Goal: Task Accomplishment & Management: Complete application form

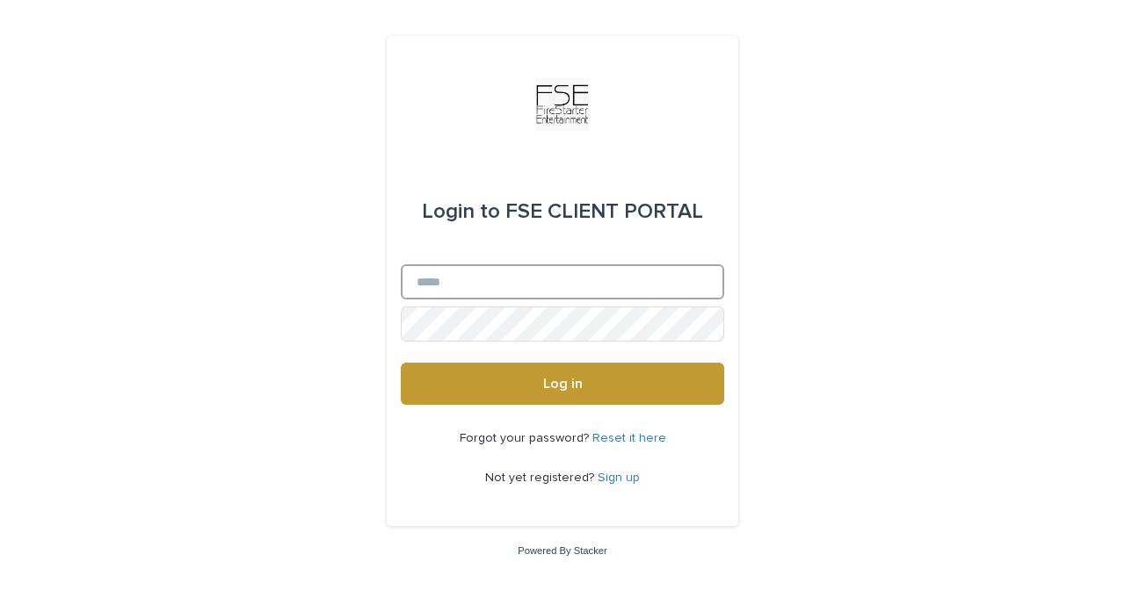
type input "**********"
click at [562, 385] on button "Log in" at bounding box center [562, 384] width 323 height 42
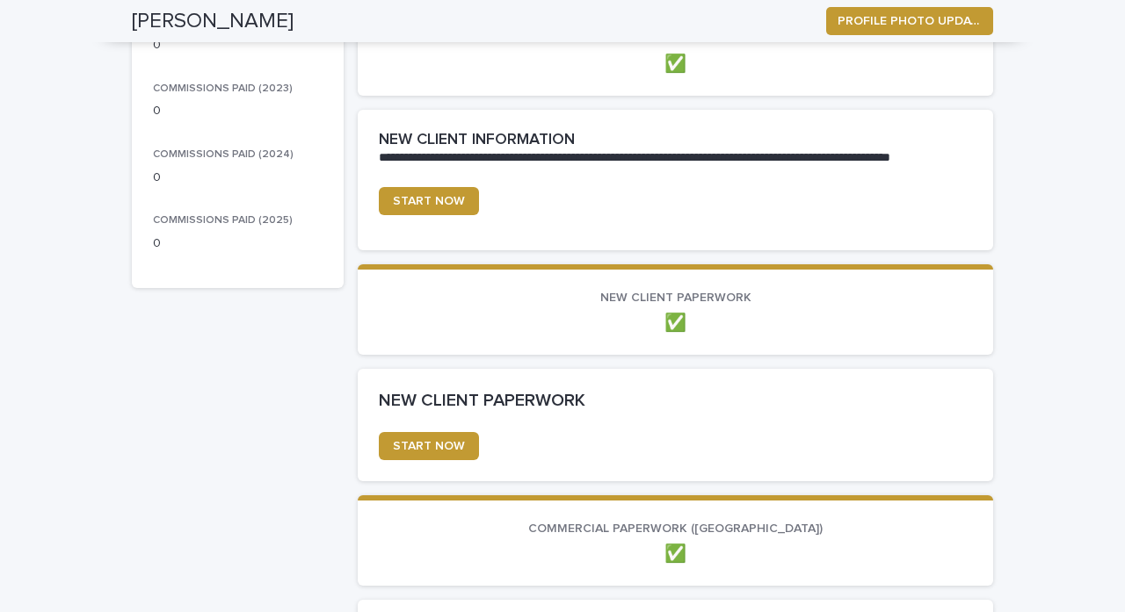
scroll to position [406, 0]
click at [677, 322] on p "✅" at bounding box center [675, 322] width 593 height 21
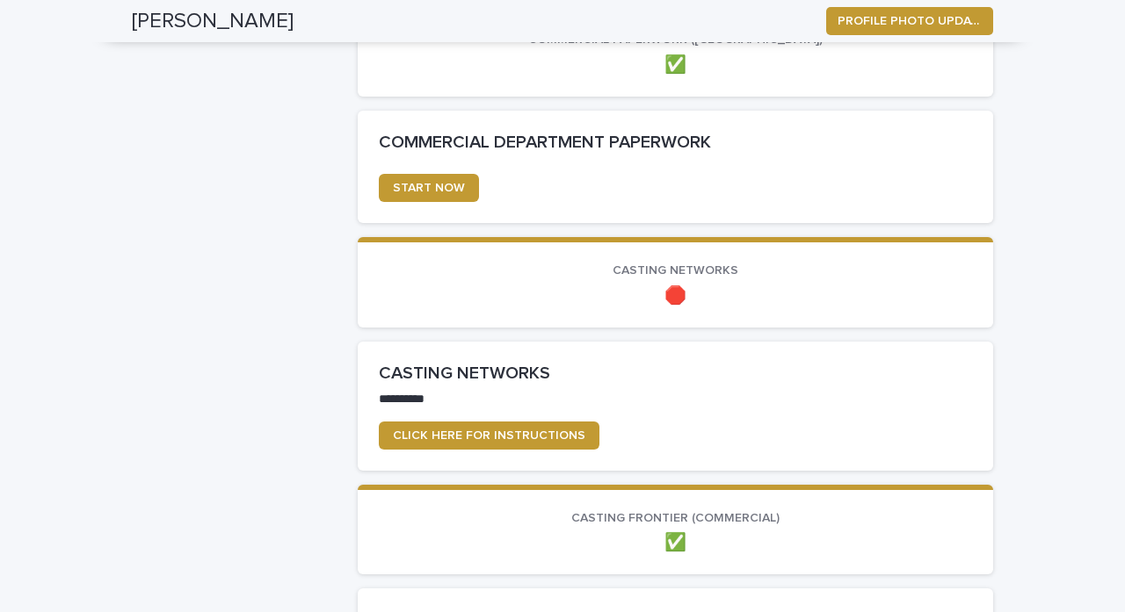
scroll to position [896, 0]
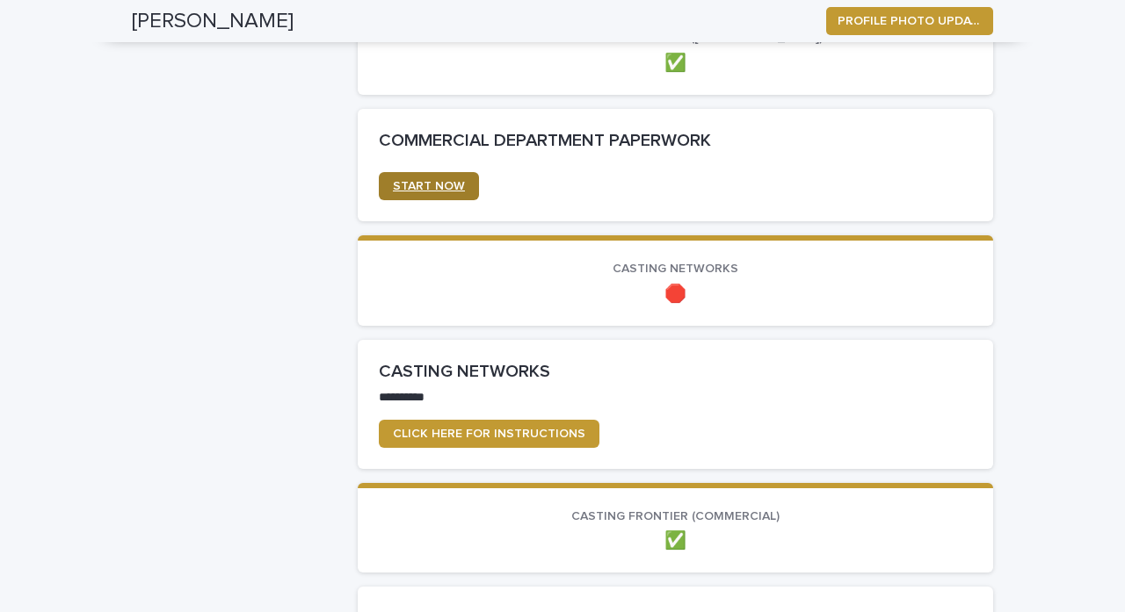
click at [429, 184] on span "START NOW" at bounding box center [429, 186] width 72 height 12
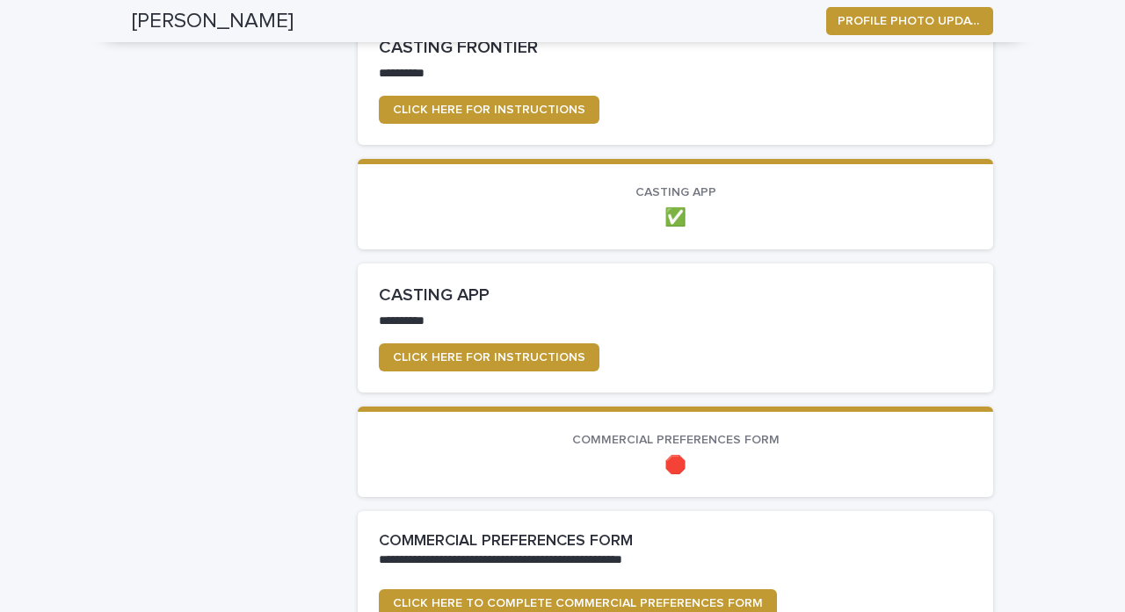
scroll to position [1474, 0]
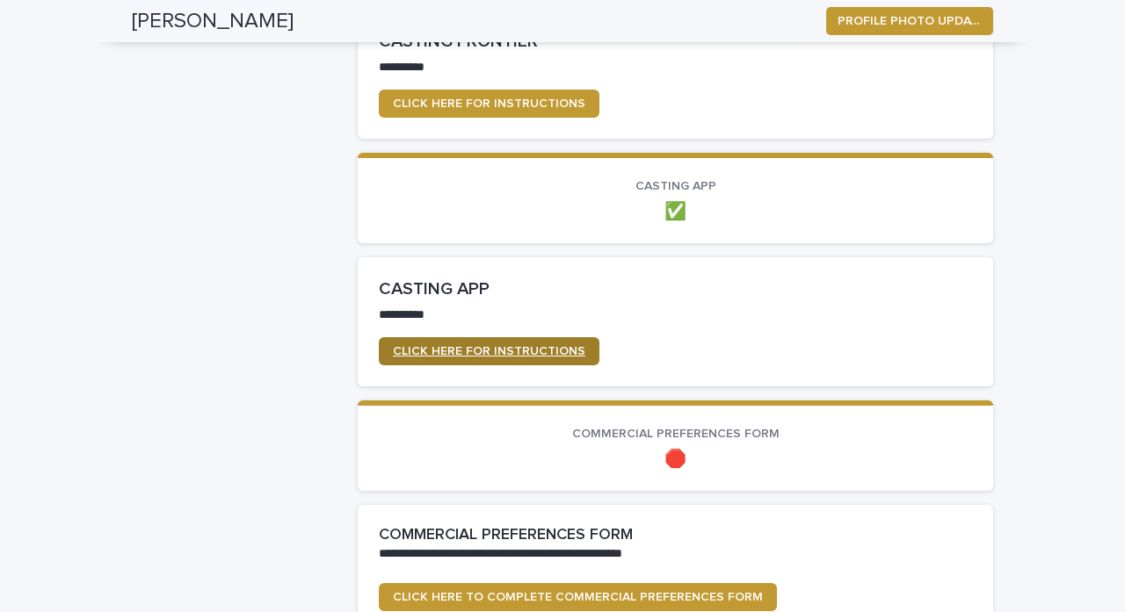
click at [578, 350] on span "CLICK HERE FOR INSTRUCTIONS" at bounding box center [489, 351] width 192 height 12
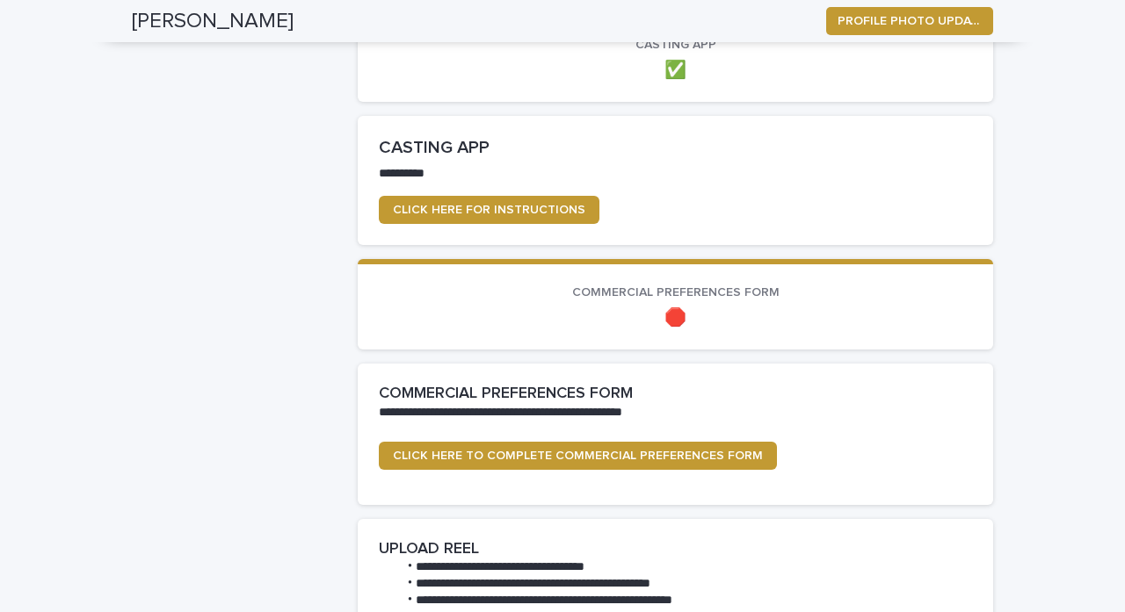
scroll to position [1616, 0]
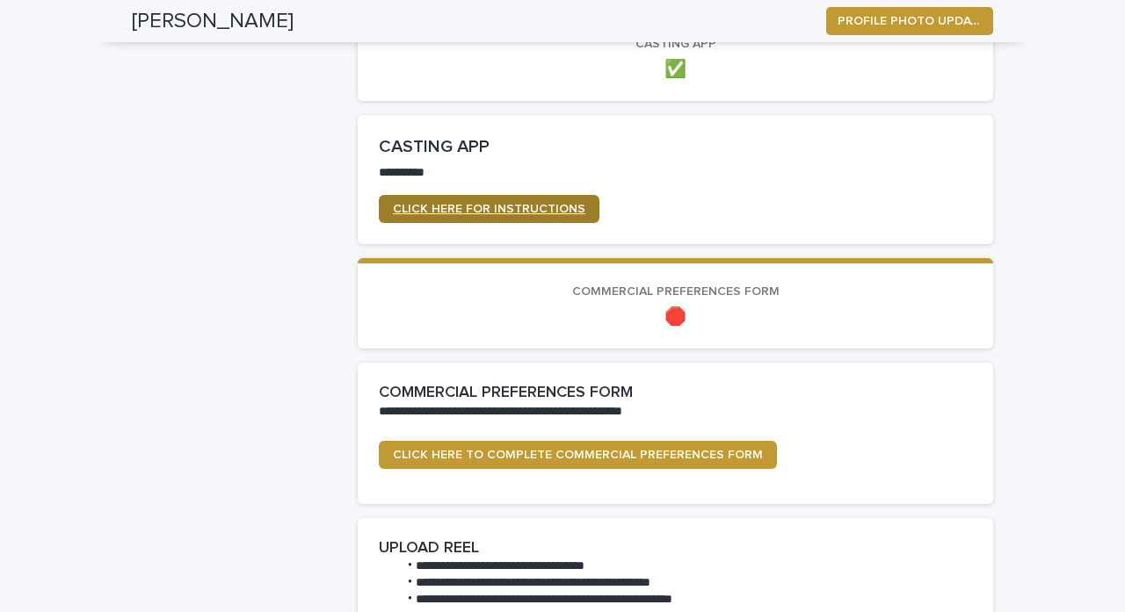
click at [551, 203] on span "CLICK HERE FOR INSTRUCTIONS" at bounding box center [489, 209] width 192 height 12
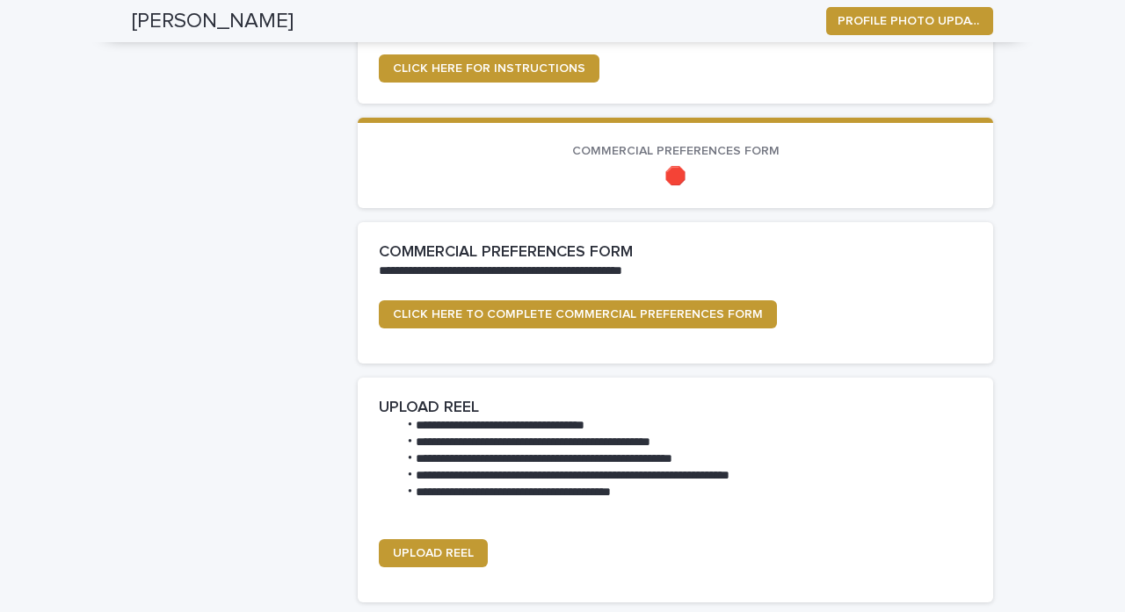
scroll to position [1765, 0]
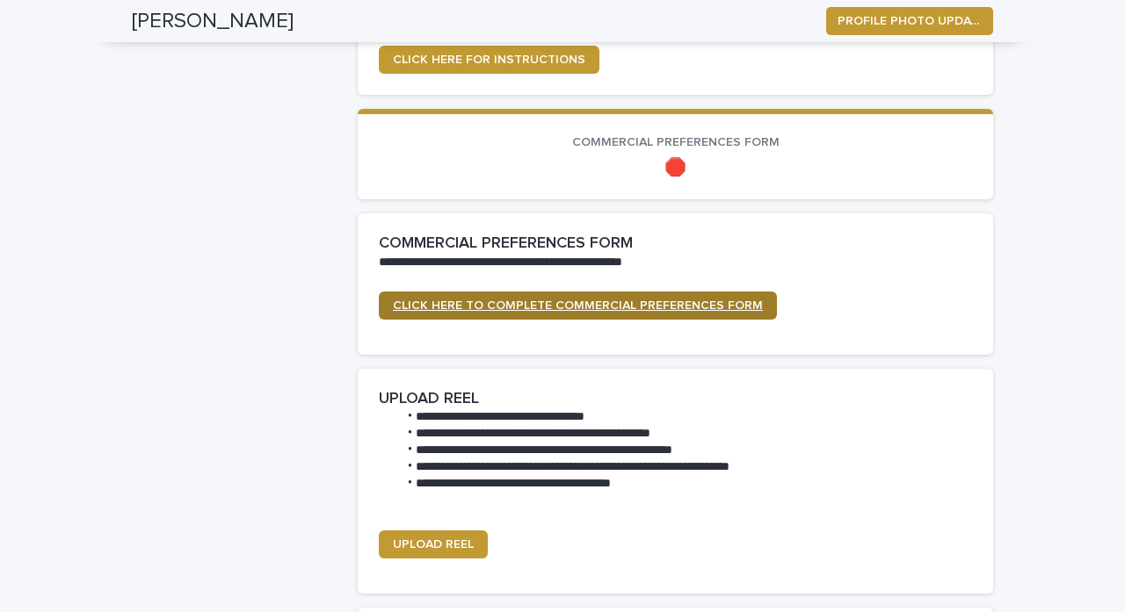
click at [672, 308] on link "CLICK HERE TO COMPLETE COMMERCIAL PREFERENCES FORM" at bounding box center [578, 306] width 398 height 28
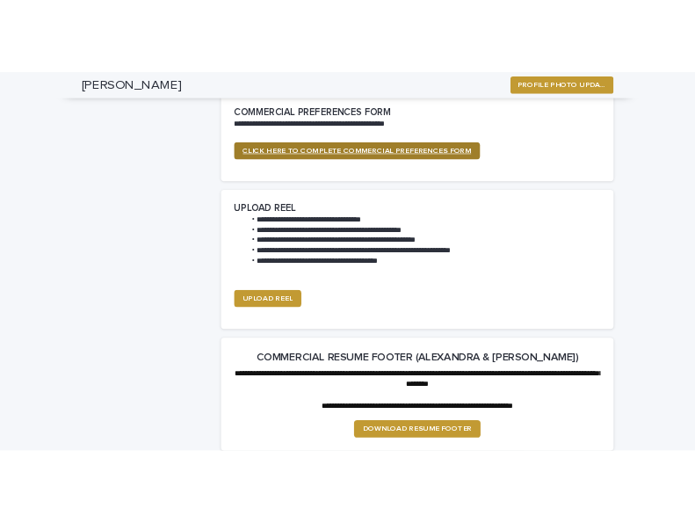
scroll to position [1968, 0]
